Goal: Find specific page/section: Locate a particular part of the current website

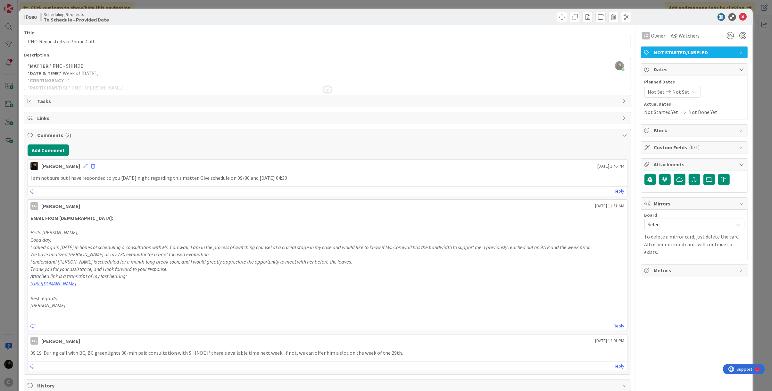
scroll to position [215, 0]
click at [740, 15] on icon at bounding box center [744, 17] width 8 height 8
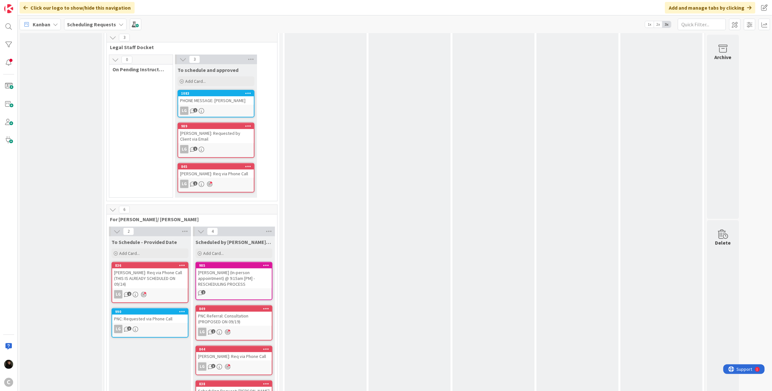
click at [150, 314] on div "PNC: Requested via Phone Call" at bounding box center [150, 318] width 76 height 8
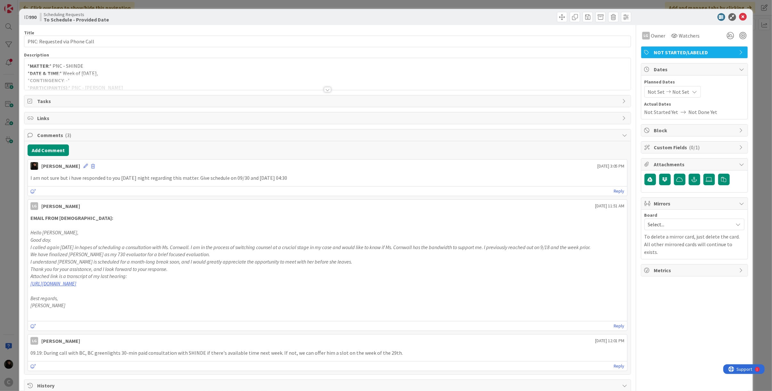
click at [122, 249] on em "I called again [DATE] in hopes of scheduling a consultation with Ms. Cornwall. …" at bounding box center [310, 247] width 561 height 6
click at [114, 70] on div "[PERSON_NAME] just joined * MATTER :* PNC - SHINDE * DATE & TIME :* Week of [DA…" at bounding box center [327, 74] width 607 height 32
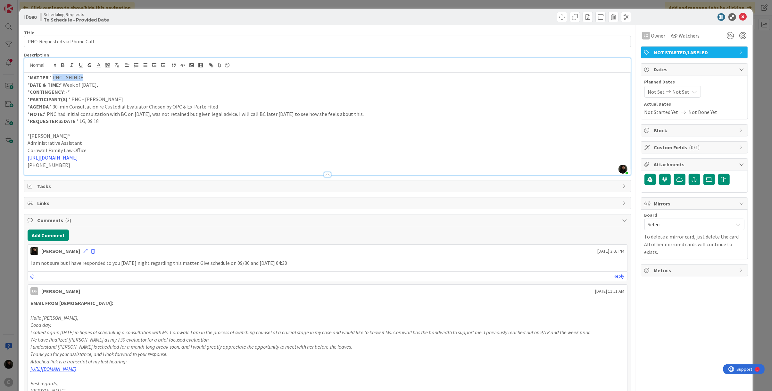
drag, startPoint x: 83, startPoint y: 79, endPoint x: 52, endPoint y: 79, distance: 31.7
click at [52, 79] on p "* MATTER :* PNC - SHINDE" at bounding box center [328, 77] width 600 height 7
copy p "PNC - SHINDE"
click at [740, 14] on icon at bounding box center [744, 17] width 8 height 8
